Goal: Use online tool/utility: Utilize a website feature to perform a specific function

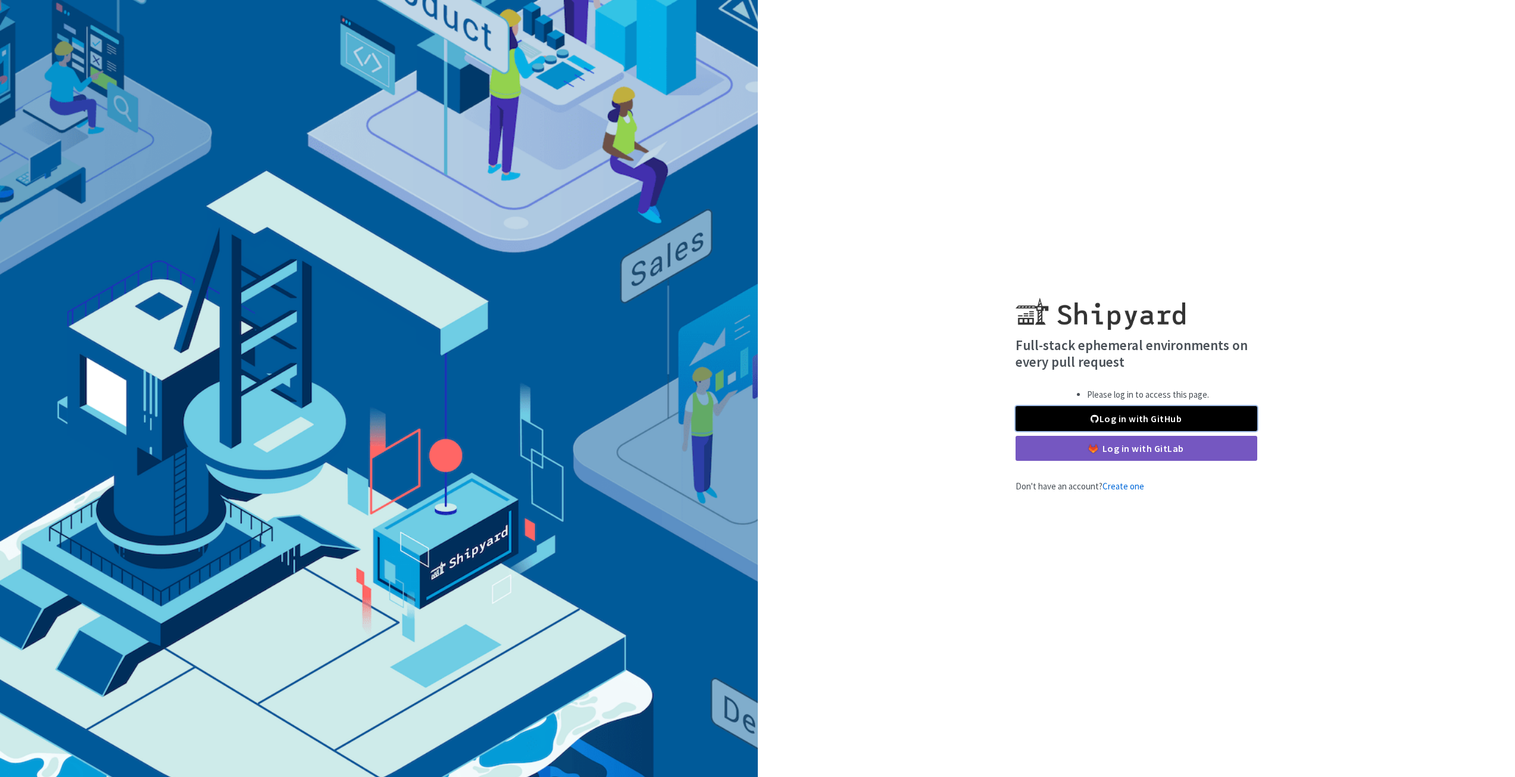
click at [1185, 423] on link "Log in with GitHub" at bounding box center [1136, 418] width 242 height 25
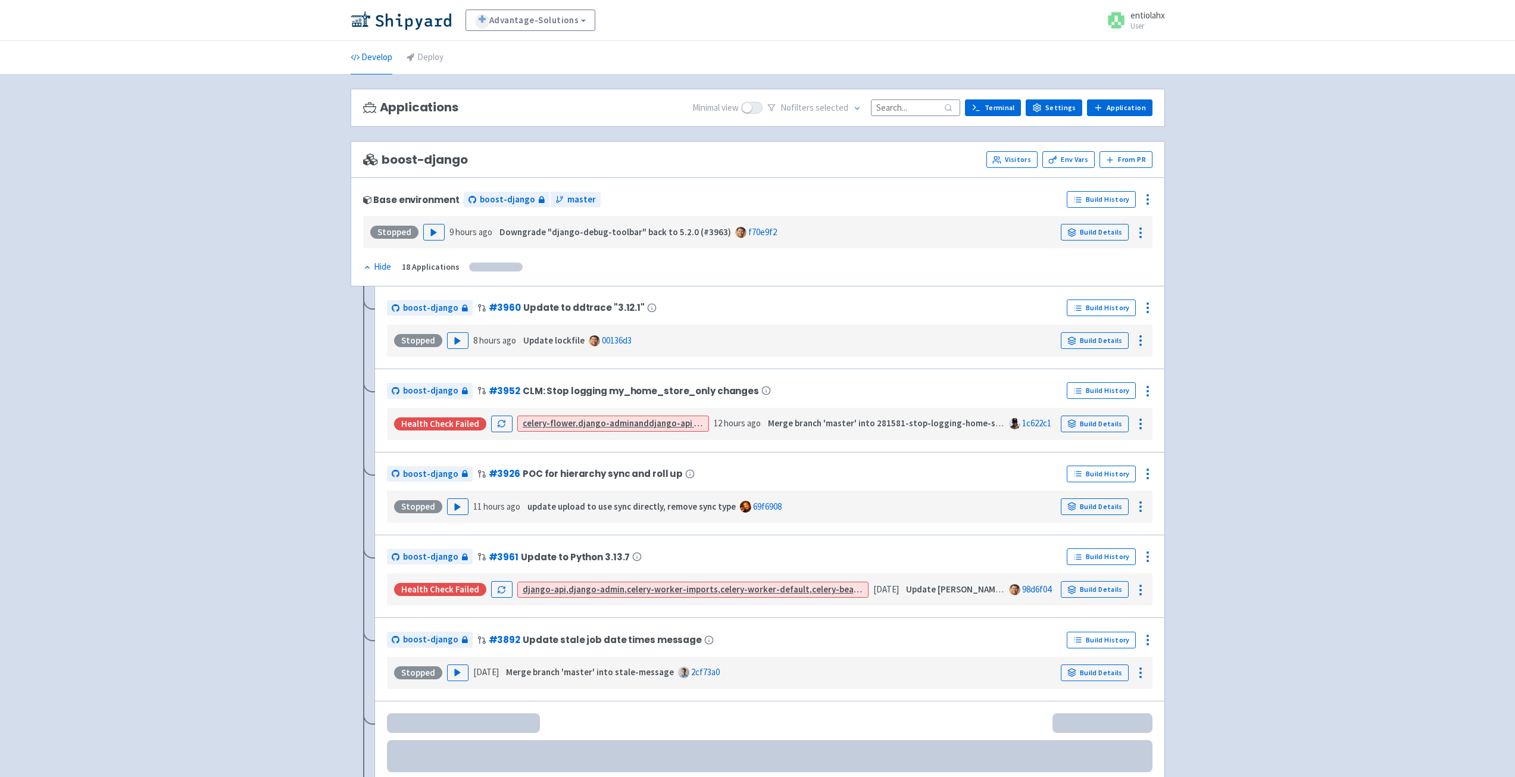
click at [921, 112] on input at bounding box center [915, 107] width 89 height 16
paste input "rename-filters"
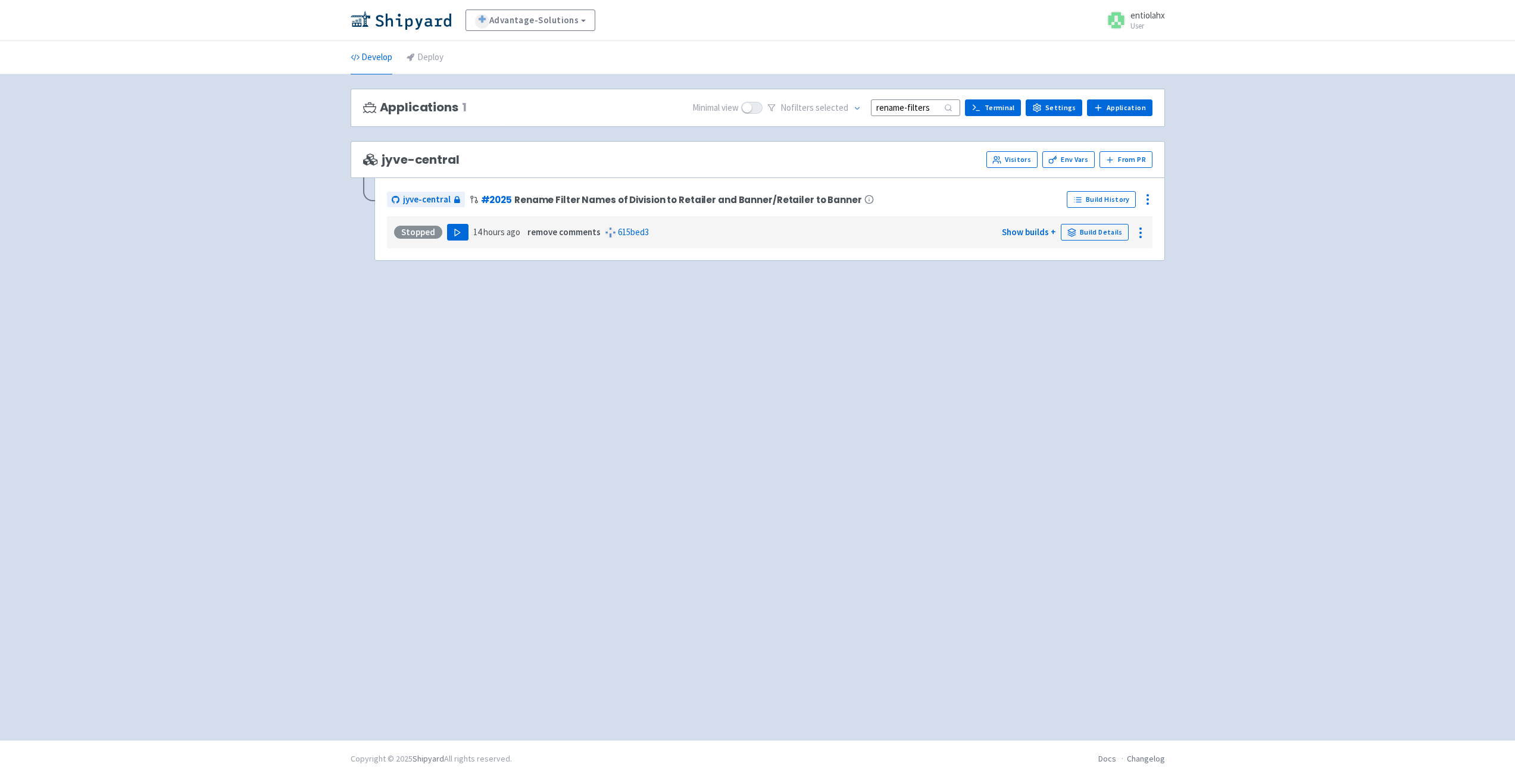
type input "rename-filters"
click at [456, 237] on button "Play" at bounding box center [457, 232] width 21 height 17
